Goal: Transaction & Acquisition: Download file/media

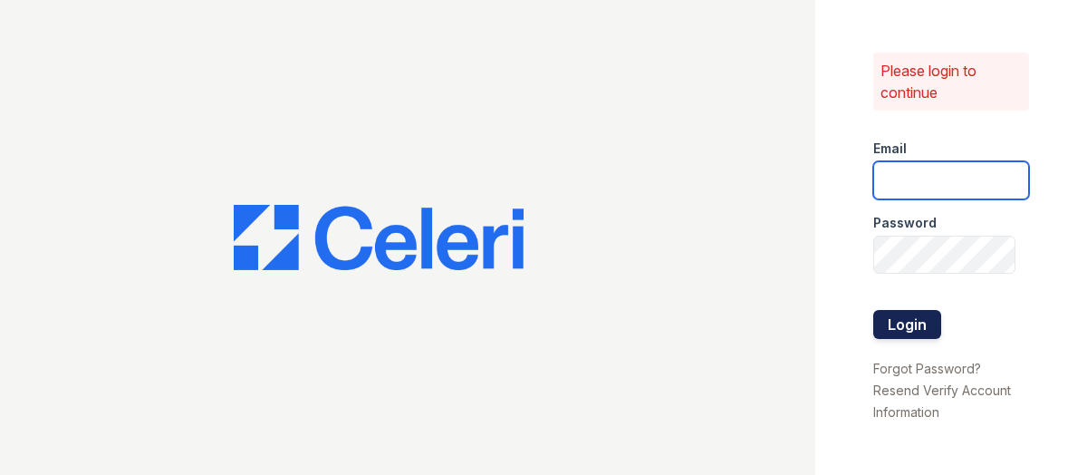
type input "[PERSON_NAME][EMAIL_ADDRESS][PERSON_NAME][DOMAIN_NAME]"
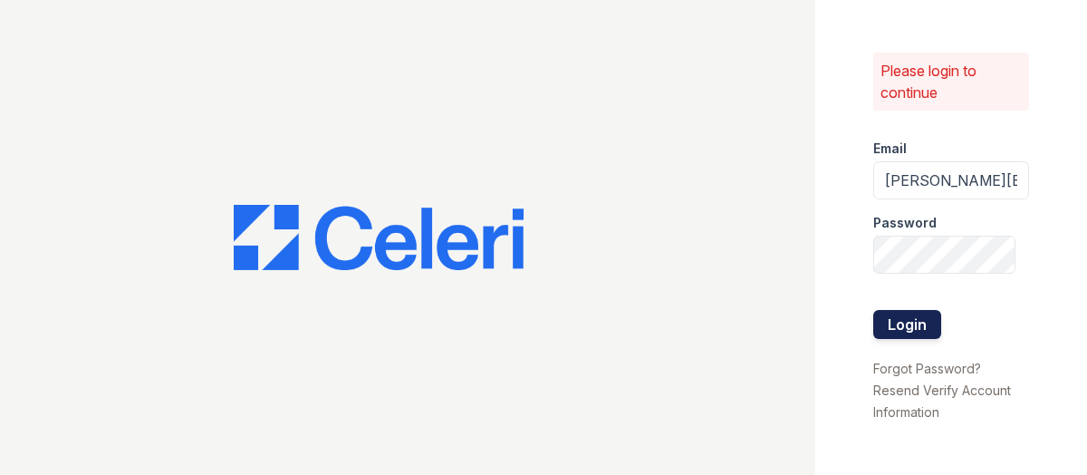
click at [910, 316] on button "Login" at bounding box center [907, 324] width 68 height 29
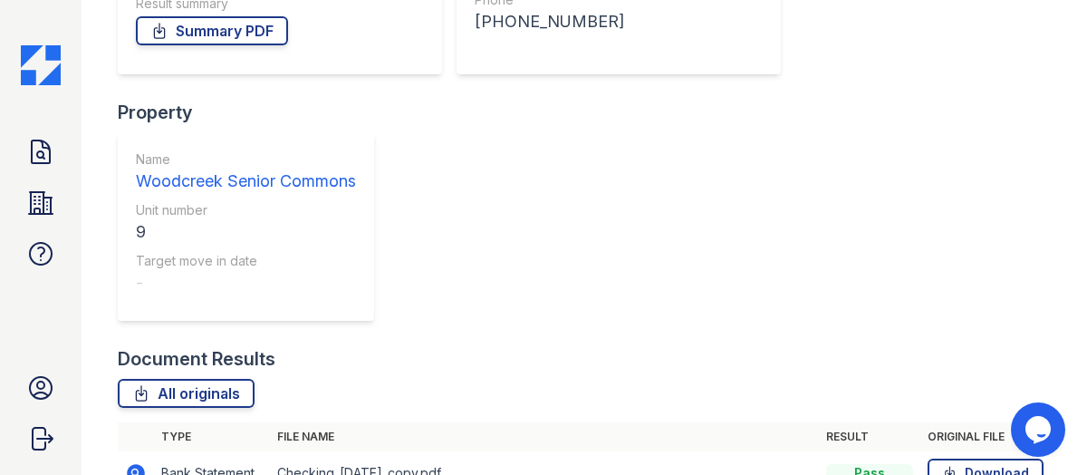
scroll to position [419, 0]
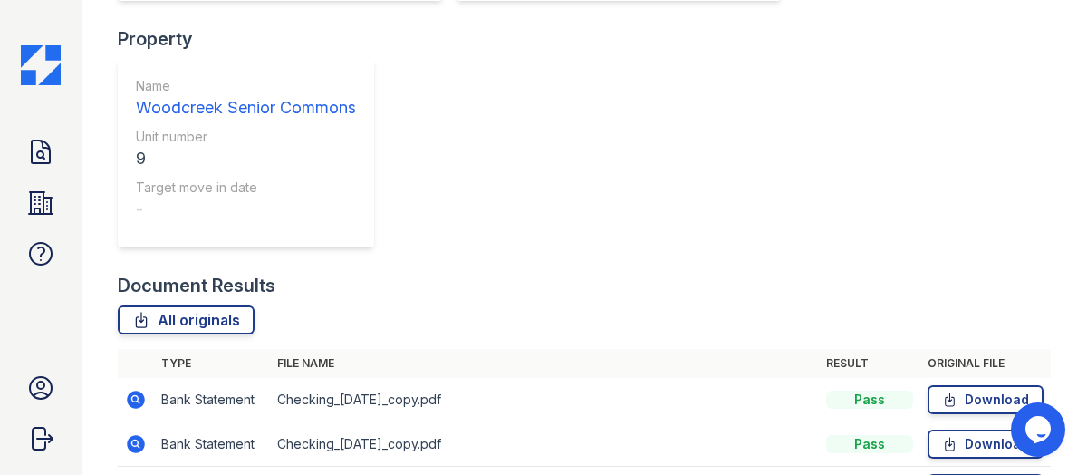
click at [964, 385] on link "Download" at bounding box center [985, 399] width 116 height 29
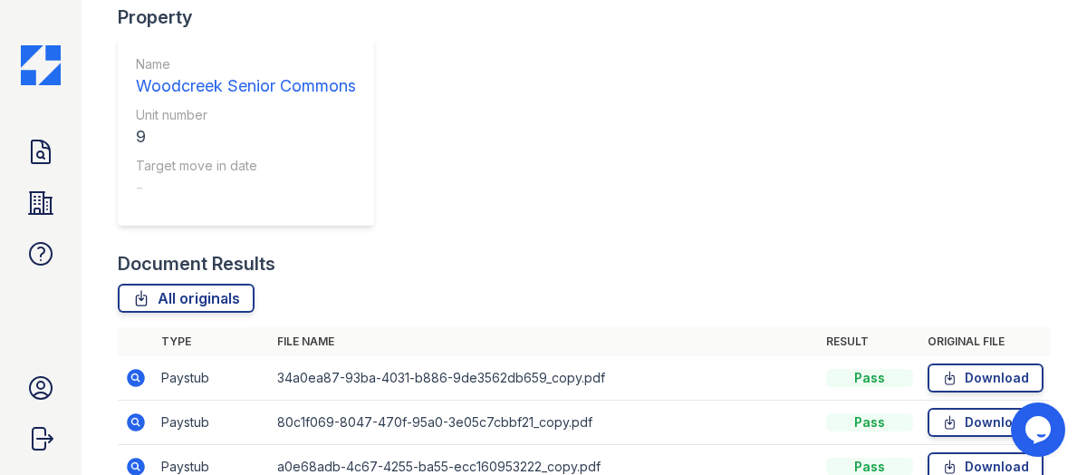
scroll to position [453, 0]
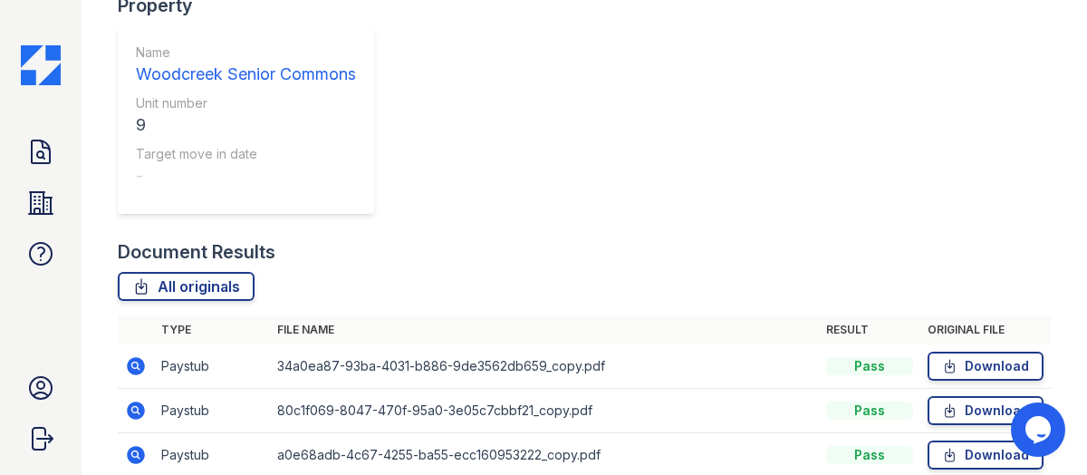
click at [995, 440] on link "Download" at bounding box center [985, 454] width 116 height 29
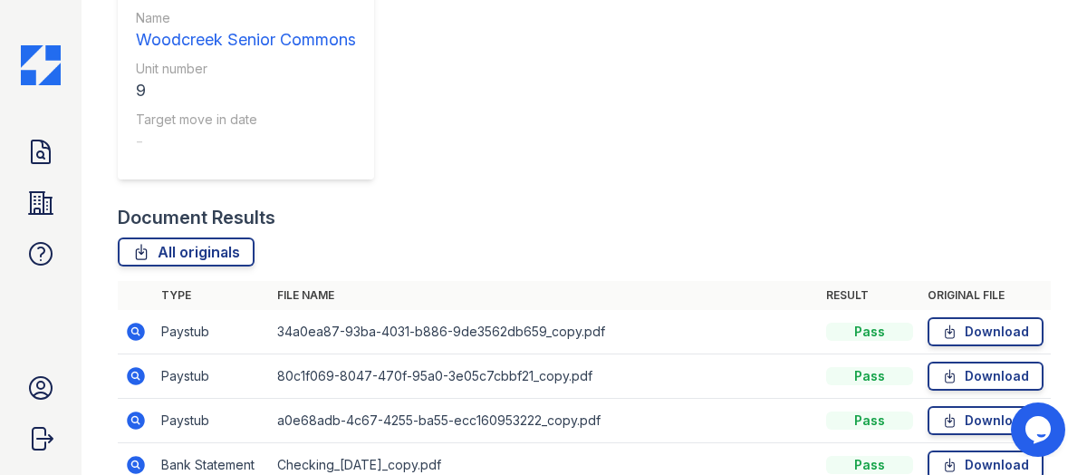
scroll to position [507, 0]
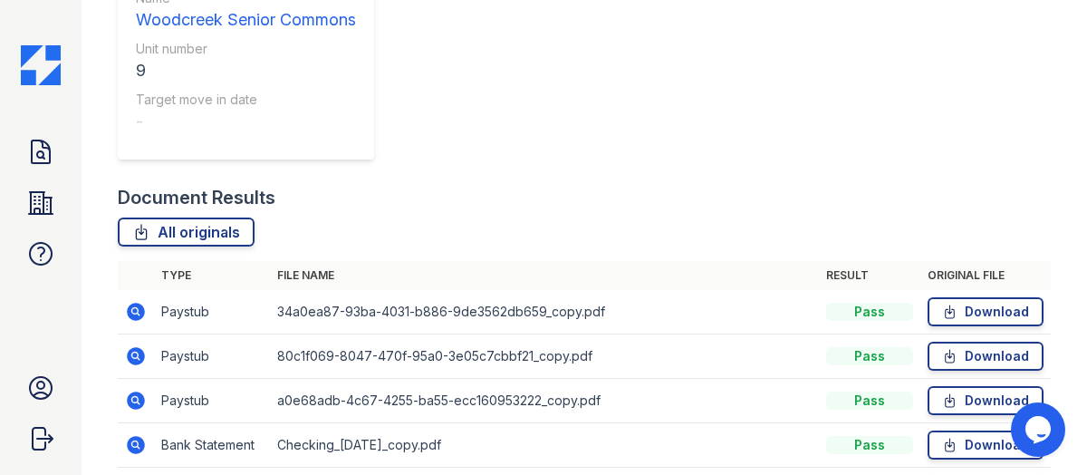
click at [973, 386] on link "Download" at bounding box center [985, 400] width 116 height 29
click at [962, 430] on link "Download" at bounding box center [985, 444] width 116 height 29
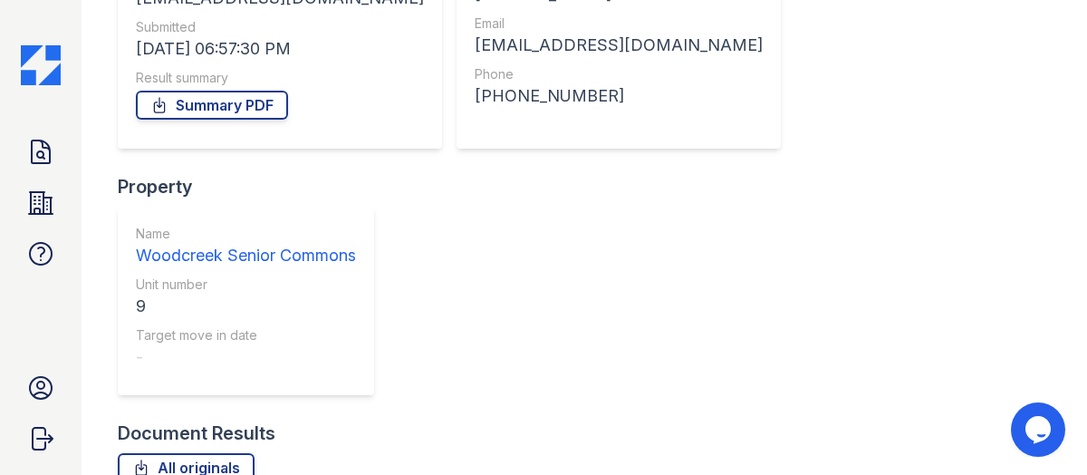
scroll to position [54, 0]
